Goal: Transaction & Acquisition: Obtain resource

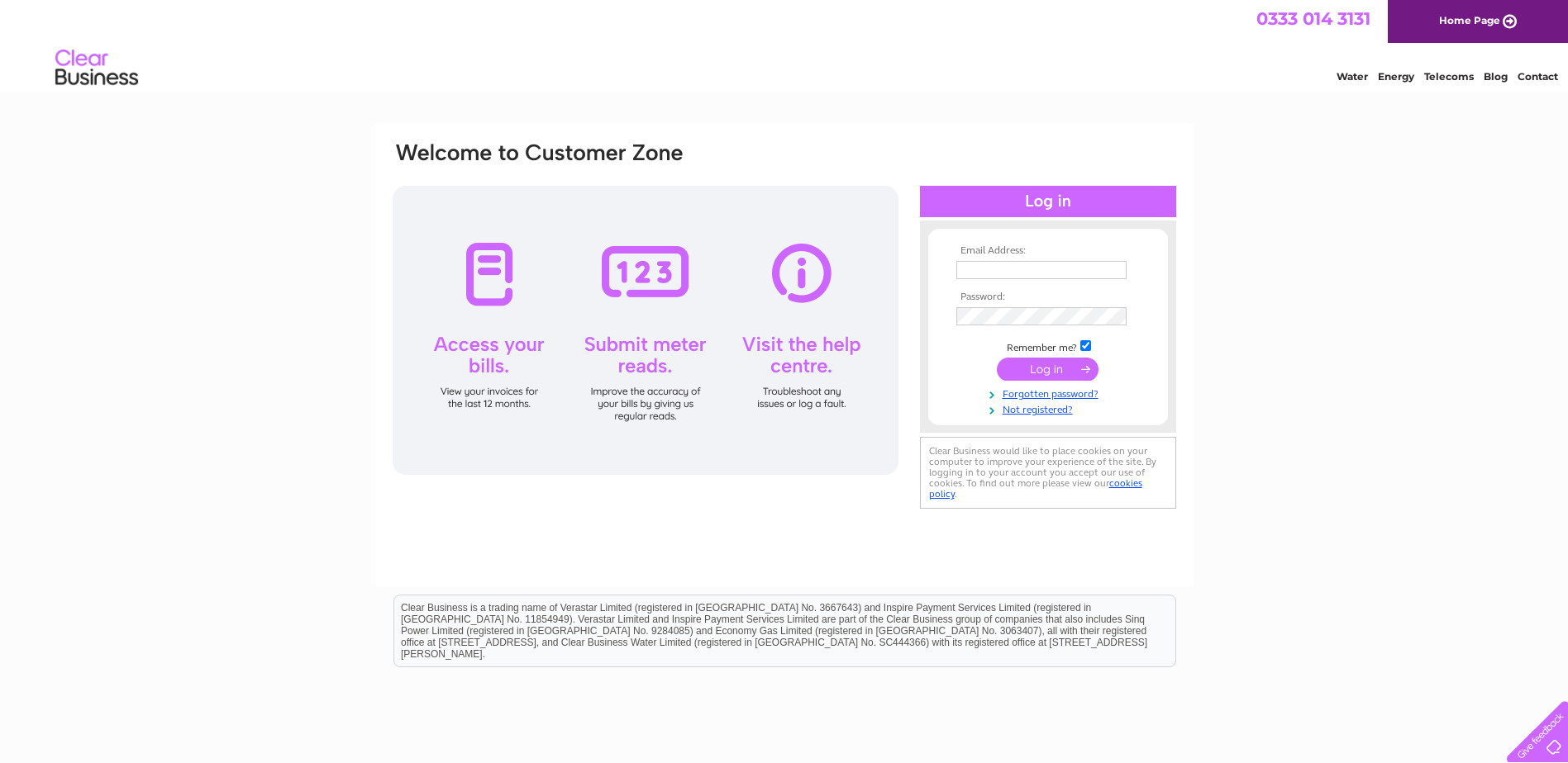
type input "accounts@rovop.com"
click at [1049, 371] on input "submit" at bounding box center [1047, 370] width 101 height 24
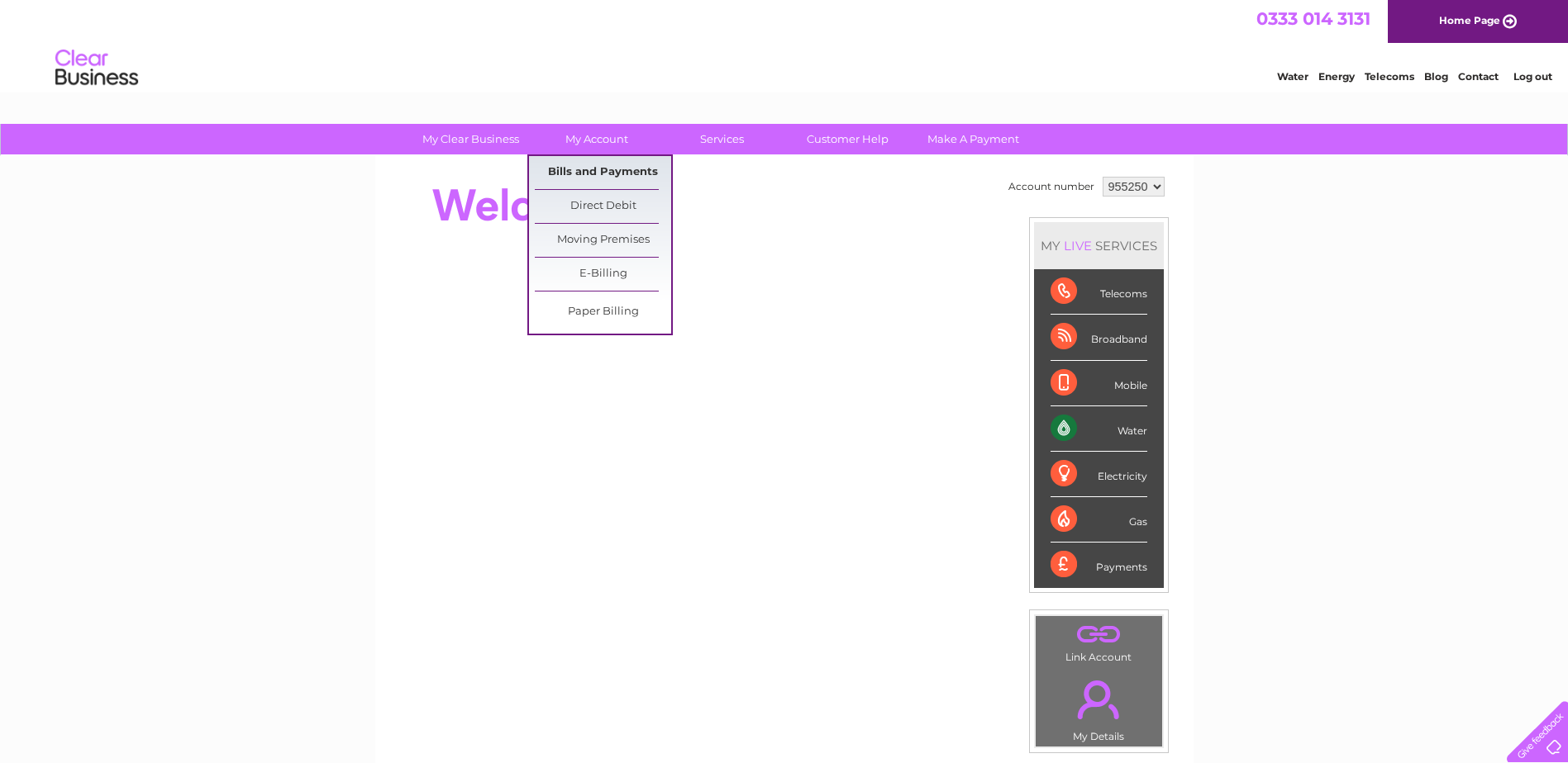
click at [574, 163] on link "Bills and Payments" at bounding box center [603, 173] width 137 height 33
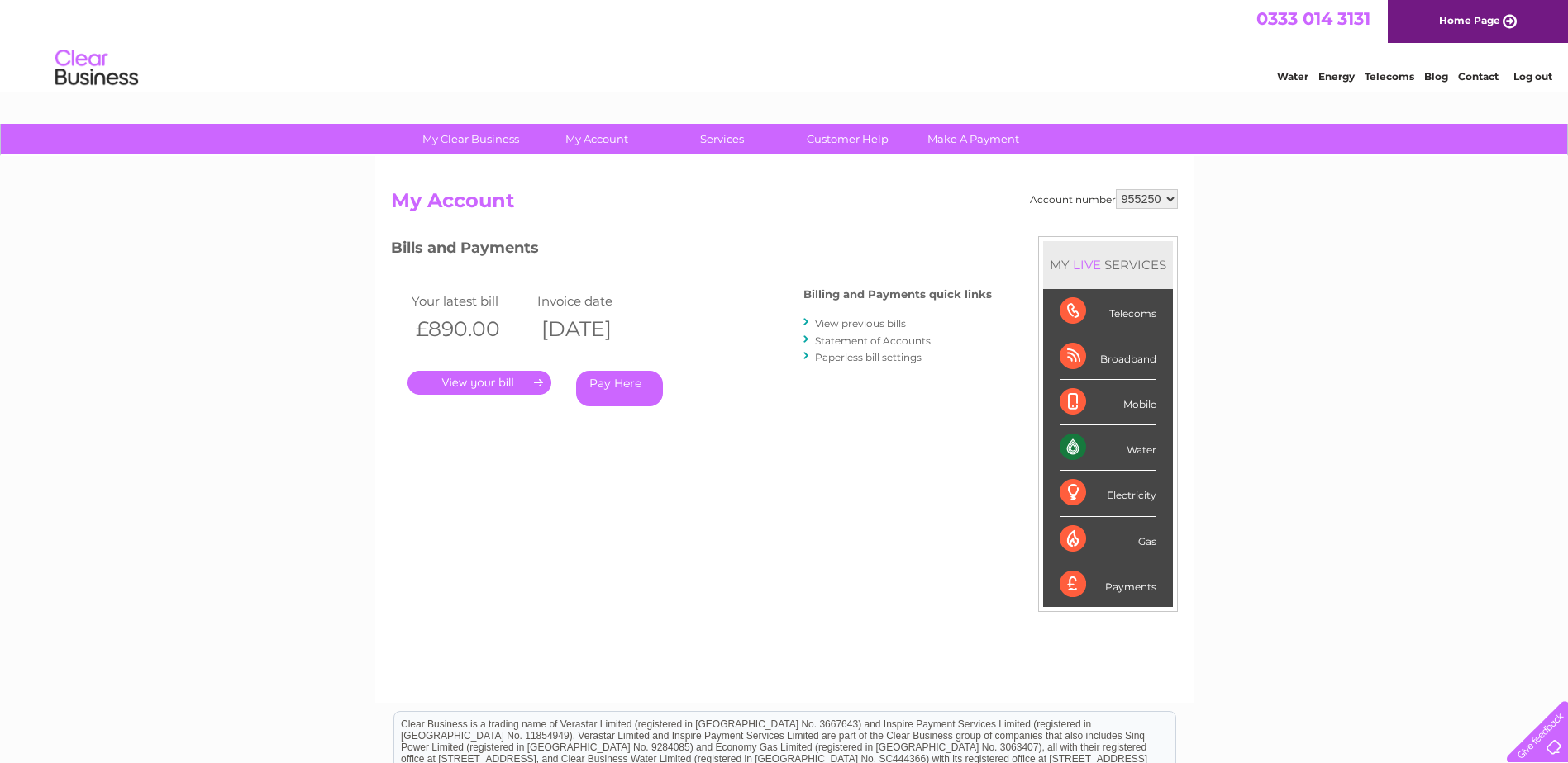
click at [456, 391] on link "." at bounding box center [479, 382] width 144 height 24
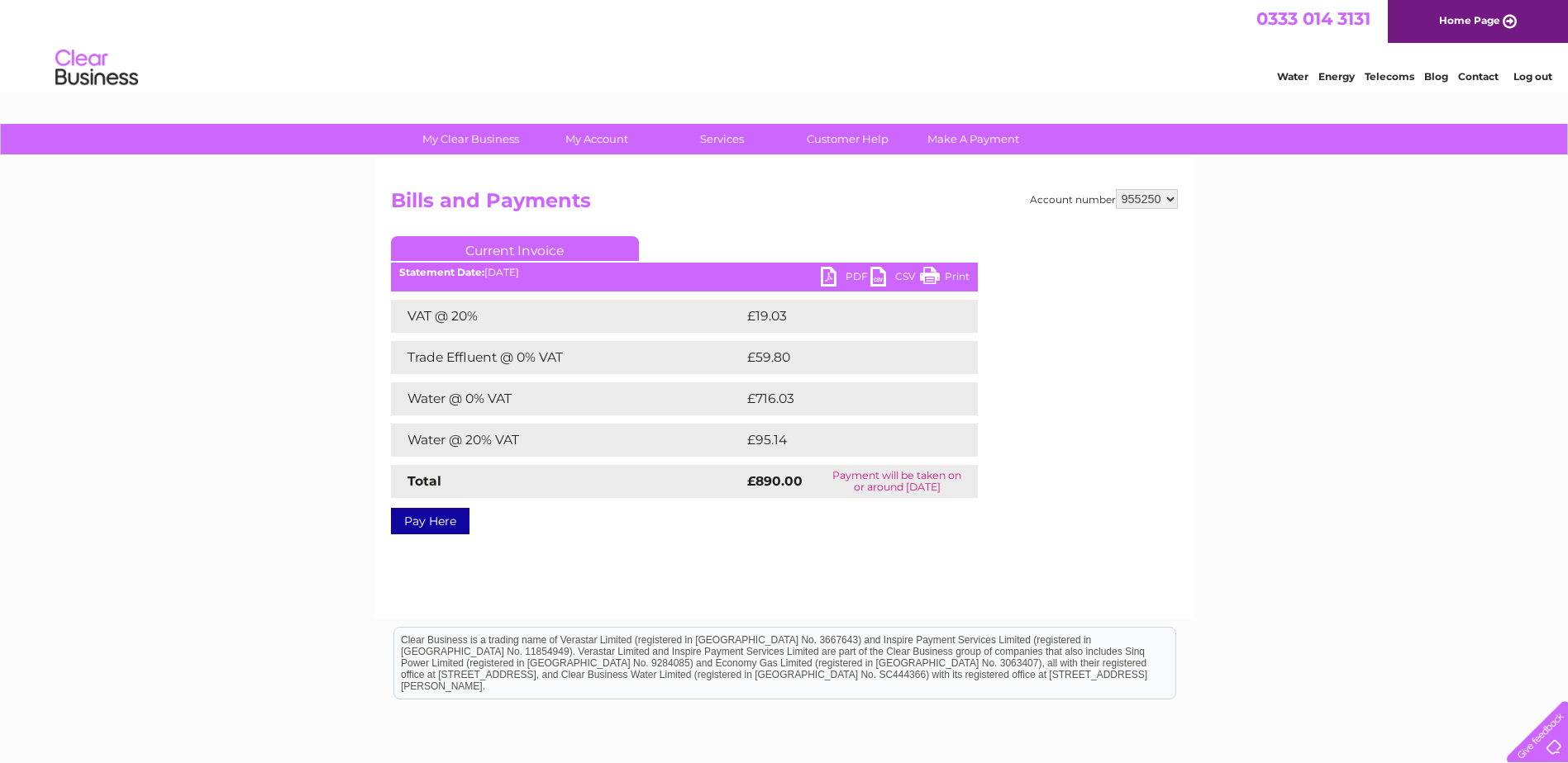
click at [842, 275] on link "PDF" at bounding box center [845, 278] width 49 height 24
